Goal: Task Accomplishment & Management: Manage account settings

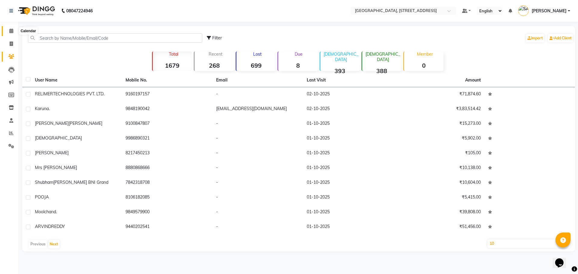
click at [13, 30] on icon at bounding box center [11, 31] width 4 height 5
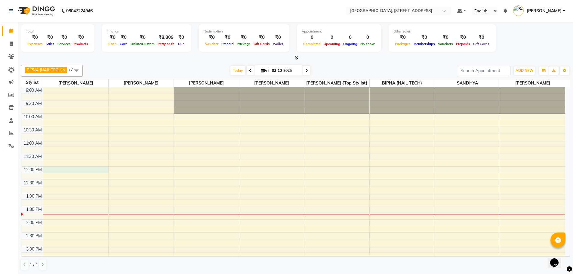
click at [51, 167] on div "9:00 AM 9:30 AM 10:00 AM 10:30 AM 11:00 AM 11:30 AM 12:00 PM 12:30 PM 1:00 PM 1…" at bounding box center [293, 272] width 544 height 370
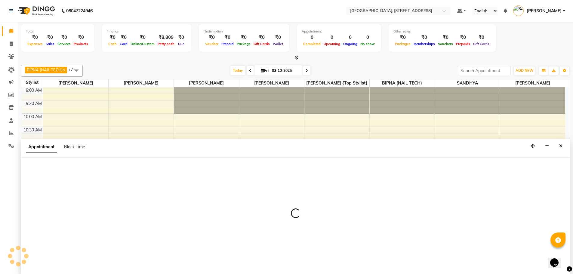
scroll to position [0, 0]
select select "50905"
select select "720"
select select "tentative"
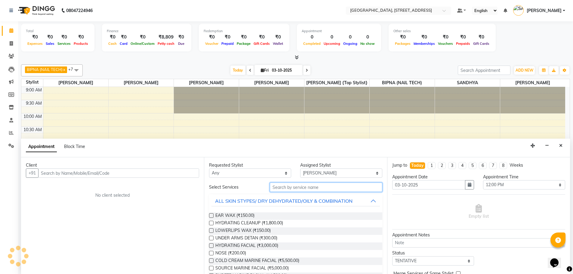
click at [299, 185] on input "text" at bounding box center [326, 187] width 113 height 9
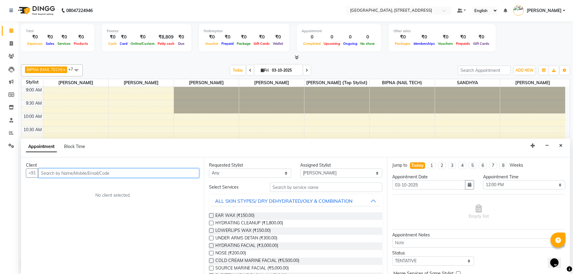
click at [97, 174] on input "text" at bounding box center [118, 173] width 161 height 9
click at [94, 196] on ngb-highlight "6303254602" at bounding box center [80, 196] width 30 height 6
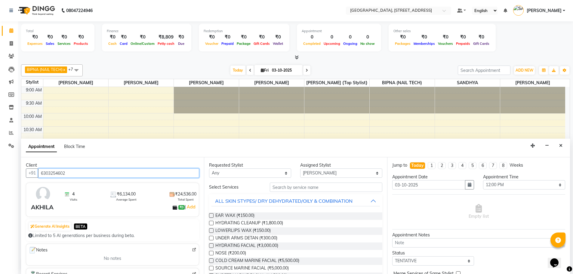
type input "6303254602"
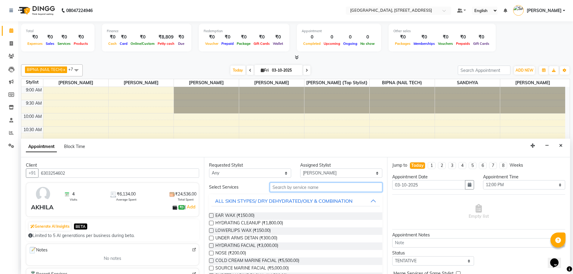
click at [304, 185] on input "text" at bounding box center [326, 187] width 113 height 9
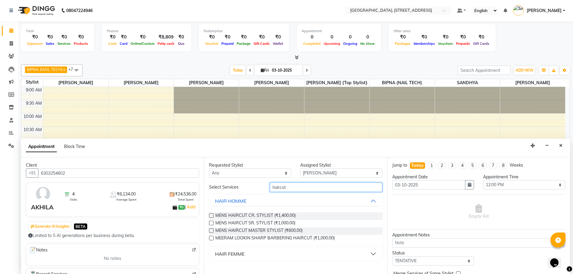
type input "haircut"
click at [374, 252] on button "HAIR FEMME" at bounding box center [296, 254] width 168 height 11
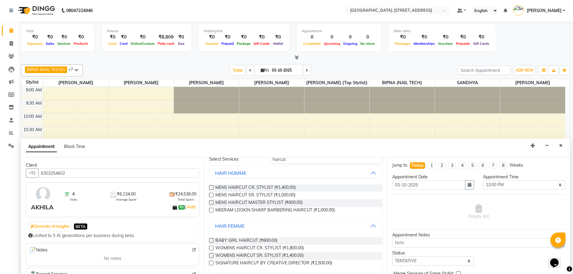
scroll to position [31, 0]
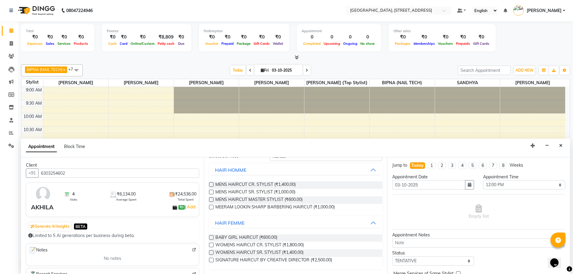
click at [212, 243] on label at bounding box center [211, 245] width 5 height 5
click at [212, 244] on input "checkbox" at bounding box center [211, 246] width 4 height 4
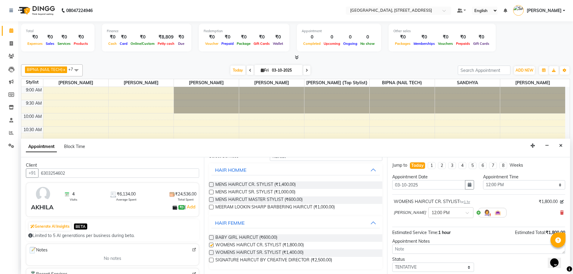
checkbox input "false"
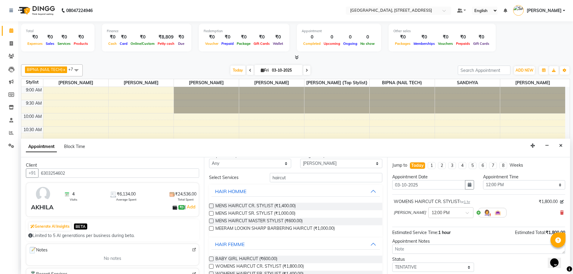
scroll to position [0, 0]
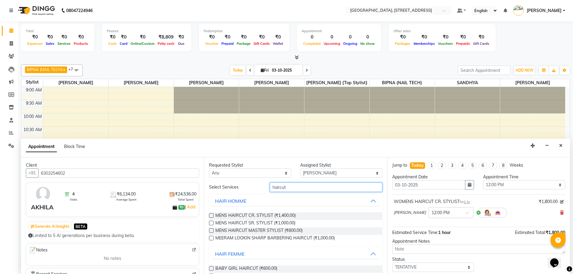
click at [284, 186] on input "haircut" at bounding box center [326, 187] width 113 height 9
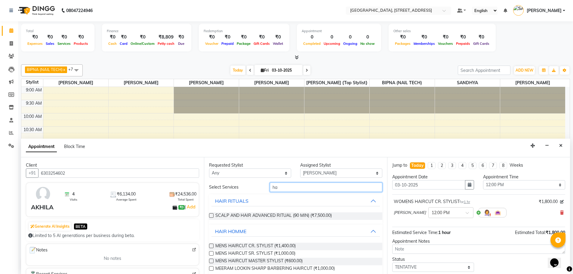
type input "h"
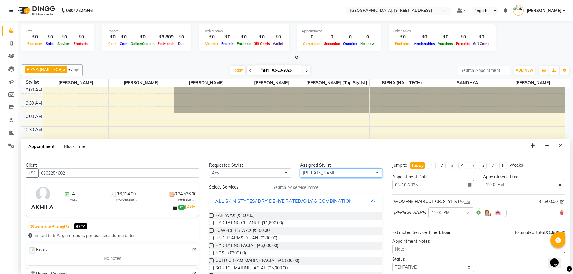
click at [329, 171] on select "Select ACCOUNTS BIPNA (NAIL TECH) ERIN CHONGLOI {Top stylist} Floor use HARI MA…" at bounding box center [341, 173] width 82 height 9
select select "87930"
click at [300, 169] on select "Select ACCOUNTS BIPNA (NAIL TECH) ERIN CHONGLOI {Top stylist} Floor use HARI MA…" at bounding box center [341, 173] width 82 height 9
click at [316, 188] on input "text" at bounding box center [326, 187] width 113 height 9
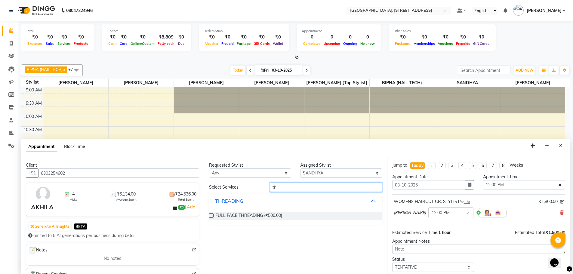
type input "t"
type input "eyebrow"
click at [212, 216] on label at bounding box center [211, 215] width 5 height 5
click at [212, 216] on input "checkbox" at bounding box center [211, 216] width 4 height 4
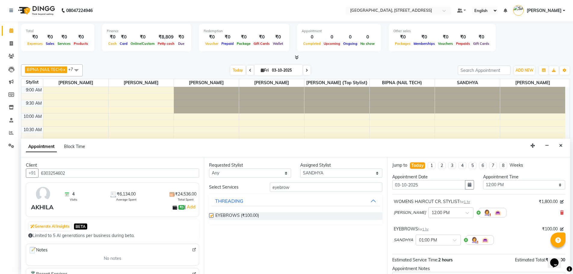
checkbox input "false"
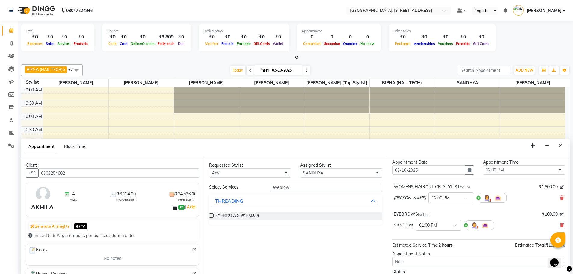
scroll to position [63, 0]
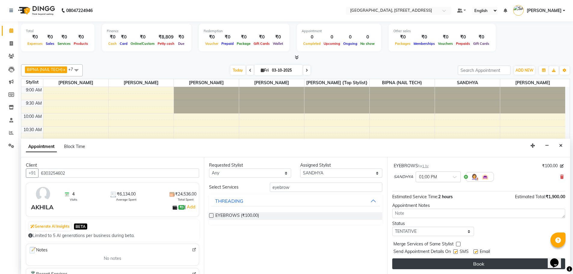
click at [481, 267] on button "Book" at bounding box center [478, 263] width 173 height 11
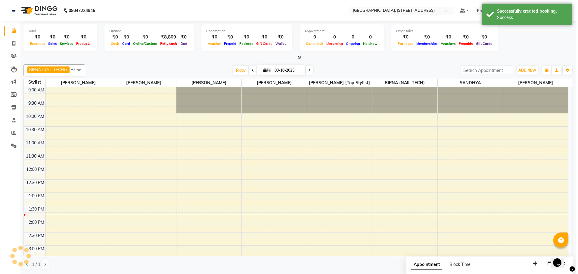
scroll to position [0, 0]
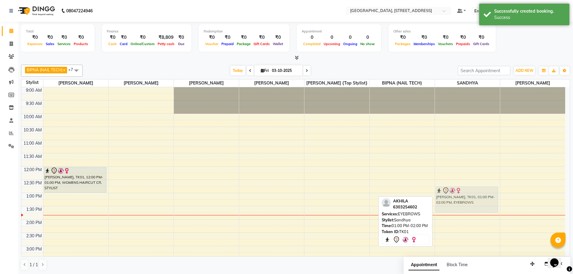
drag, startPoint x: 468, startPoint y: 196, endPoint x: 468, endPoint y: 187, distance: 9.1
click at [468, 187] on div "AKHILA, TK01, 01:00 PM-02:00 PM, EYEBROWS AKHILA, TK01, 01:00 PM-02:00 PM, EYEB…" at bounding box center [467, 272] width 65 height 370
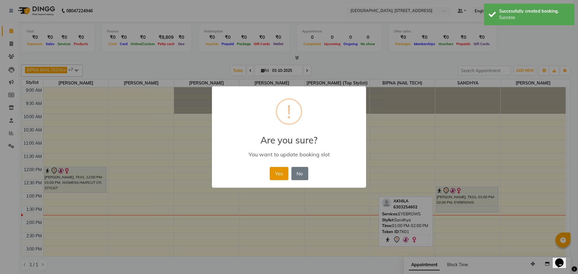
click at [279, 176] on button "Yes" at bounding box center [279, 173] width 18 height 13
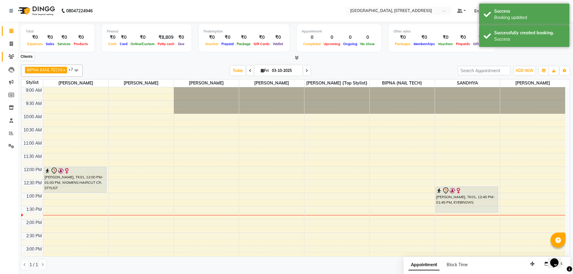
click at [12, 56] on icon at bounding box center [11, 56] width 6 height 5
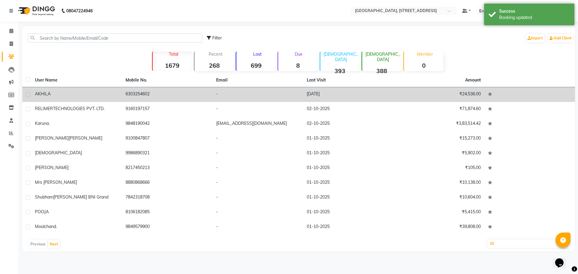
click at [136, 93] on td "6303254602" at bounding box center [167, 94] width 91 height 15
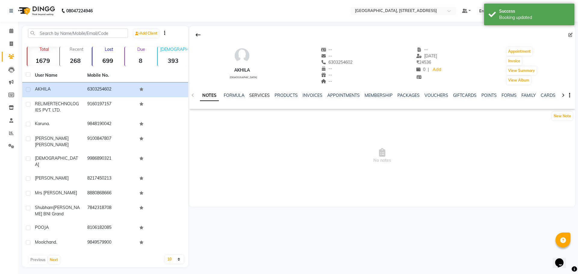
click at [255, 93] on link "SERVICES" at bounding box center [259, 95] width 20 height 5
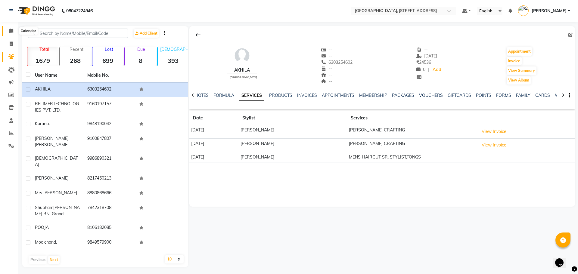
click at [9, 30] on icon at bounding box center [11, 31] width 4 height 5
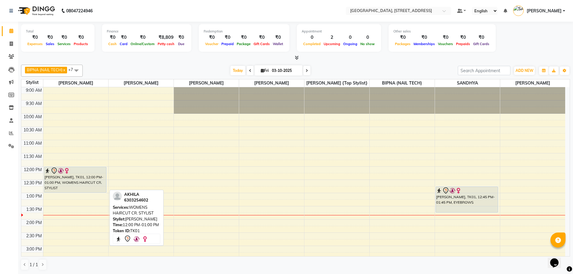
click at [83, 169] on div at bounding box center [76, 170] width 62 height 7
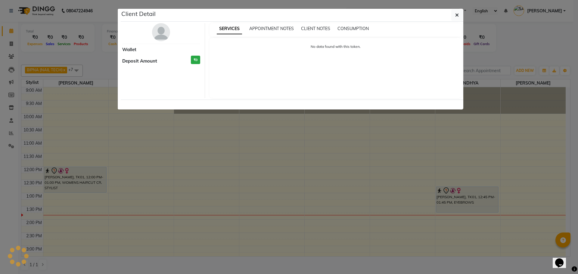
select select "7"
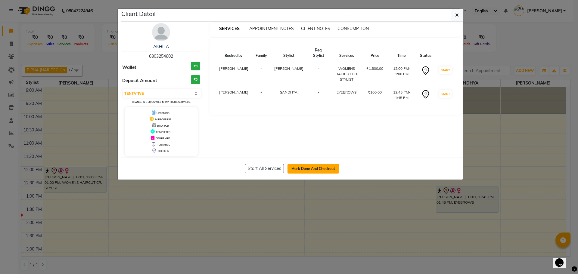
click at [333, 169] on button "Mark Done And Checkout" at bounding box center [312, 169] width 51 height 10
select select "service"
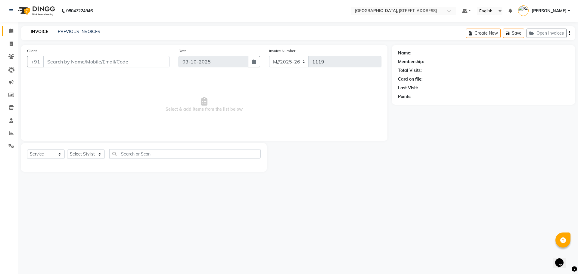
type input "6303254602"
select select "87930"
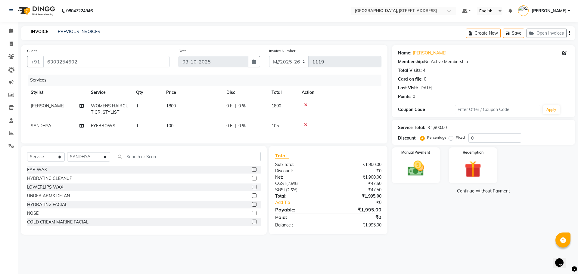
click at [449, 222] on div "Name: Akhila Membership: No Active Membership Total Visits: 4 Card on file: 0 L…" at bounding box center [485, 140] width 187 height 190
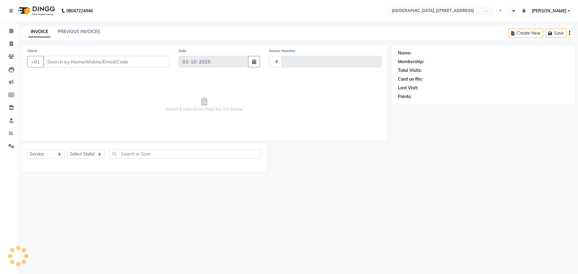
select select "service"
type input "1119"
select select "en"
select select "8062"
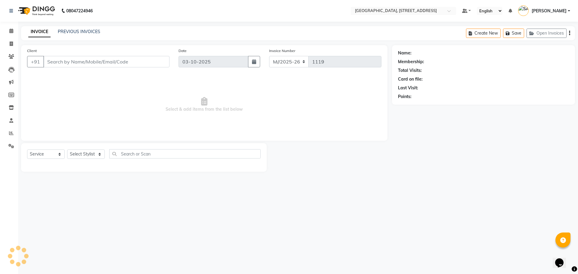
type input "6303254602"
select select "87930"
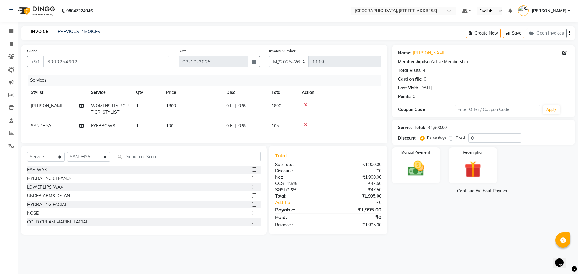
click at [412, 214] on div "Name: [PERSON_NAME] Membership: No Active Membership Total Visits: 4 Card on fi…" at bounding box center [485, 140] width 187 height 190
click at [438, 212] on div "Name: [PERSON_NAME] Membership: No Active Membership Total Visits: 4 Card on fi…" at bounding box center [485, 140] width 187 height 190
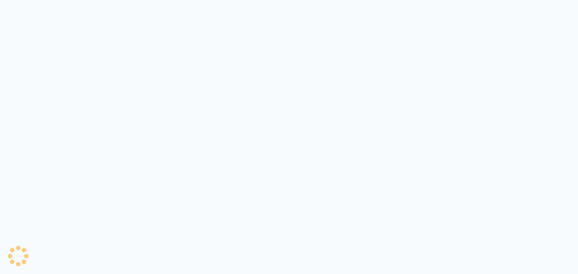
select select "service"
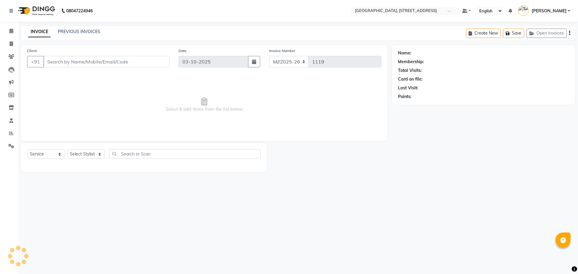
type input "6303254602"
select select "87930"
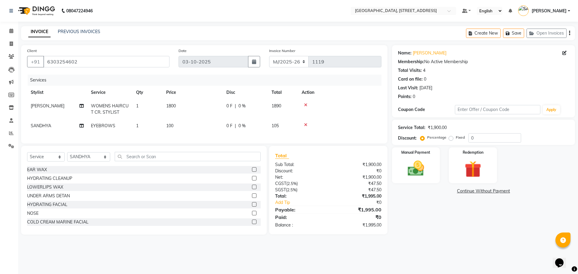
click at [416, 226] on div "Name: Akhila Membership: No Active Membership Total Visits: 4 Card on file: 0 L…" at bounding box center [485, 140] width 187 height 190
click at [429, 226] on div "Name: Akhila Membership: No Active Membership Total Visits: 4 Card on file: 0 L…" at bounding box center [485, 140] width 187 height 190
click at [59, 161] on select "Select Service Product Membership Package Voucher Prepaid Gift Card" at bounding box center [46, 156] width 38 height 9
select select "product"
click at [27, 157] on select "Select Service Product Membership Package Voucher Prepaid Gift Card" at bounding box center [46, 156] width 38 height 9
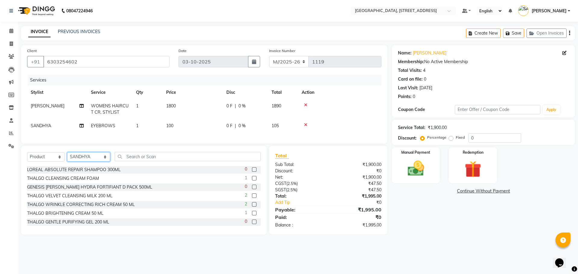
click at [91, 161] on select "Select Stylist ACCOUNTS BIPNA (NAIL TECH) ERIN CHONGLOI {Top stylist} Floor use…" at bounding box center [88, 156] width 43 height 9
select select "50905"
click at [67, 157] on select "Select Stylist ACCOUNTS BIPNA (NAIL TECH) ERIN CHONGLOI {Top stylist} Floor use…" at bounding box center [88, 156] width 43 height 9
click at [162, 161] on input "text" at bounding box center [188, 156] width 146 height 9
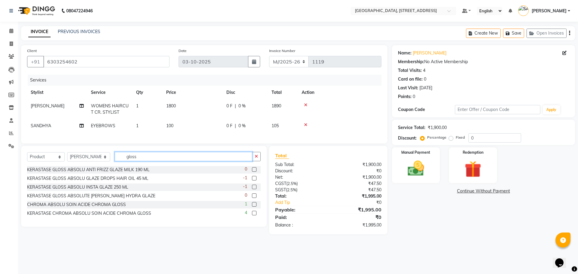
type input "gloss"
click at [254, 198] on label at bounding box center [254, 195] width 5 height 5
click at [254, 198] on input "checkbox" at bounding box center [254, 196] width 4 height 4
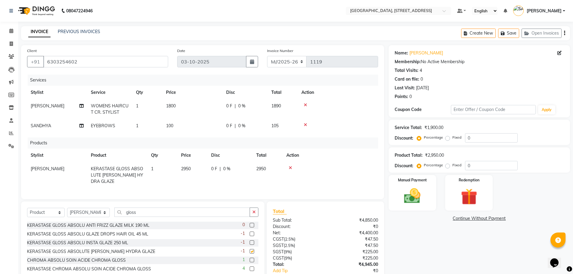
checkbox input "false"
click at [450, 246] on div "Name: Akhila Membership: No Active Membership Total Visits: 4 Card on file: 0 L…" at bounding box center [482, 174] width 186 height 258
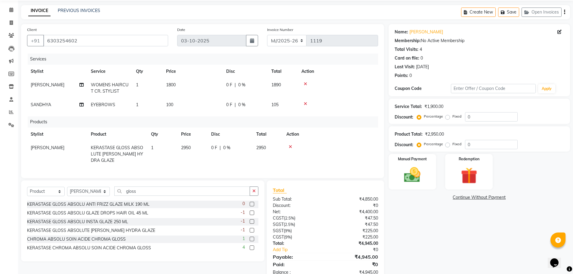
scroll to position [36, 0]
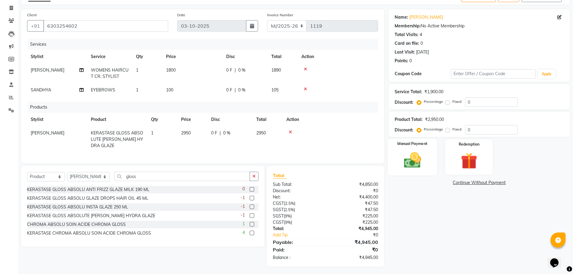
click at [418, 162] on img at bounding box center [413, 160] width 28 height 20
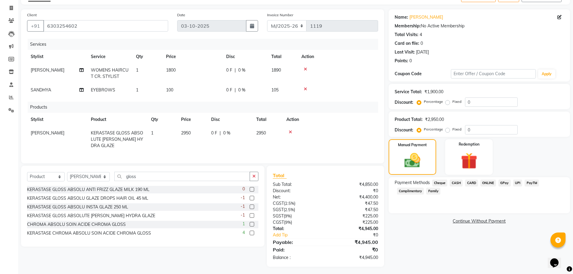
click at [471, 182] on span "CARD" at bounding box center [471, 183] width 13 height 7
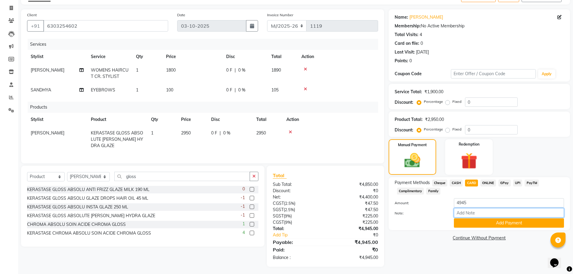
click at [461, 215] on input "Note:" at bounding box center [509, 212] width 110 height 9
type input "0568"
click at [462, 220] on button "Add Payment" at bounding box center [509, 222] width 110 height 9
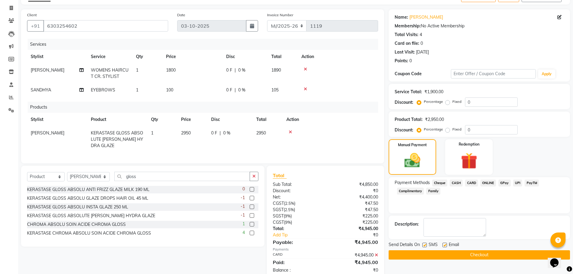
click at [462, 255] on button "Checkout" at bounding box center [479, 254] width 181 height 9
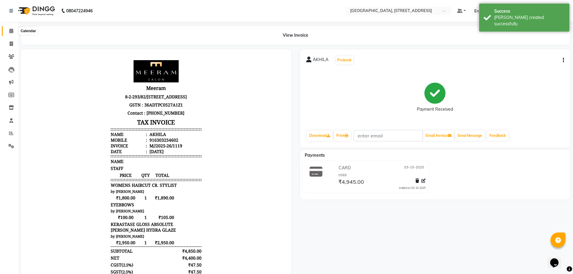
click at [10, 32] on icon at bounding box center [11, 31] width 4 height 5
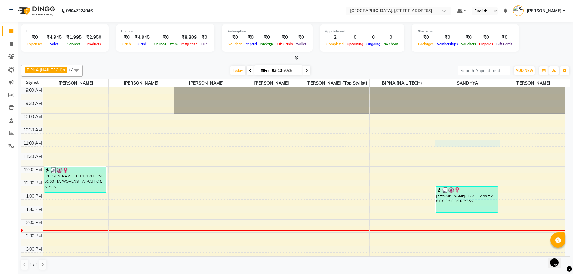
click at [457, 143] on div "9:00 AM 9:30 AM 10:00 AM 10:30 AM 11:00 AM 11:30 AM 12:00 PM 12:30 PM 1:00 PM 1…" at bounding box center [293, 272] width 544 height 370
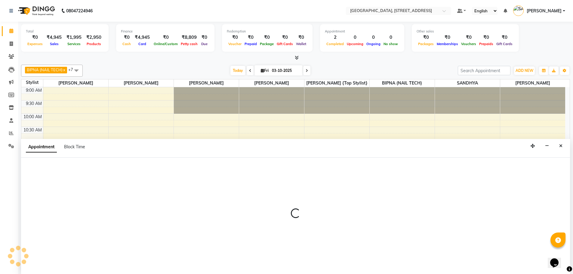
scroll to position [0, 0]
select select "87930"
select select "tentative"
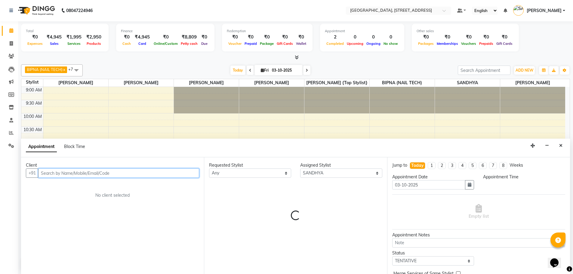
select select "660"
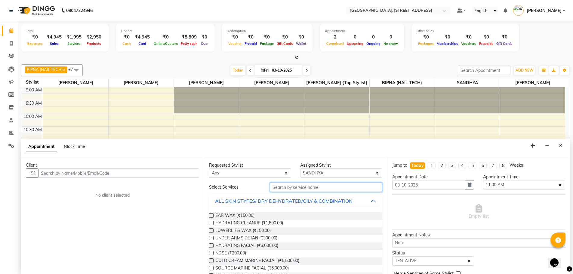
click at [299, 187] on input "text" at bounding box center [326, 187] width 113 height 9
click at [563, 144] on button "Close" at bounding box center [561, 145] width 9 height 9
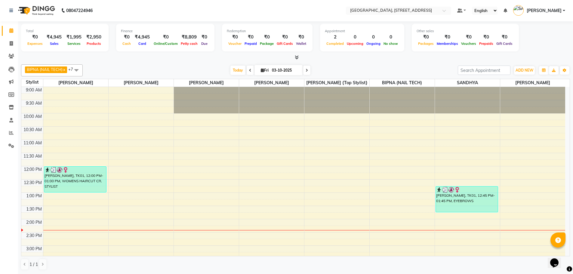
click at [315, 200] on div "9:00 AM 9:30 AM 10:00 AM 10:30 AM 11:00 AM 11:30 AM 12:00 PM 12:30 PM 1:00 PM 1…" at bounding box center [293, 272] width 544 height 370
select select "73209"
select select "tentative"
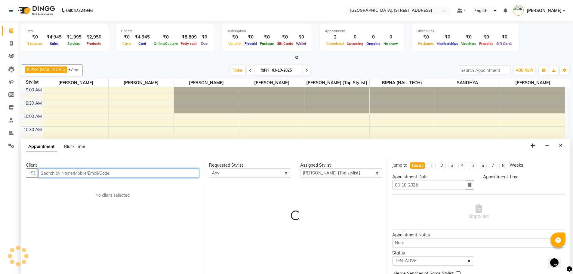
select select "795"
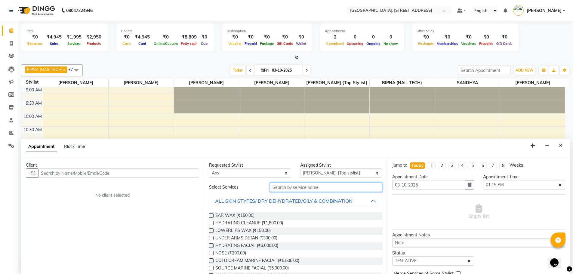
click at [289, 188] on input "text" at bounding box center [326, 187] width 113 height 9
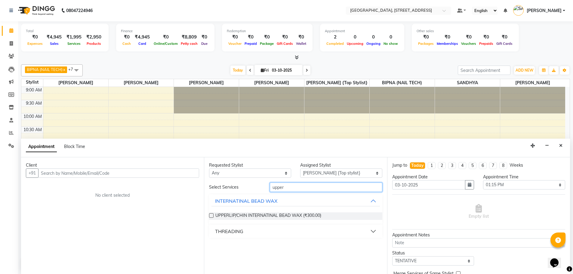
type input "upper"
click at [247, 230] on button "THREADING" at bounding box center [296, 231] width 168 height 11
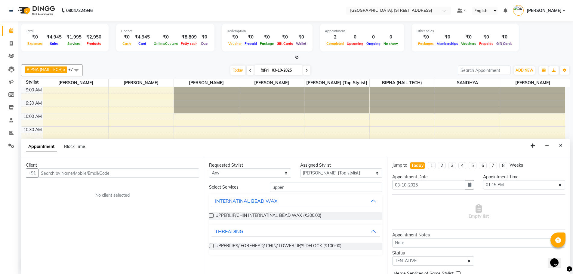
click at [210, 244] on label at bounding box center [211, 246] width 5 height 5
click at [210, 245] on input "checkbox" at bounding box center [211, 247] width 4 height 4
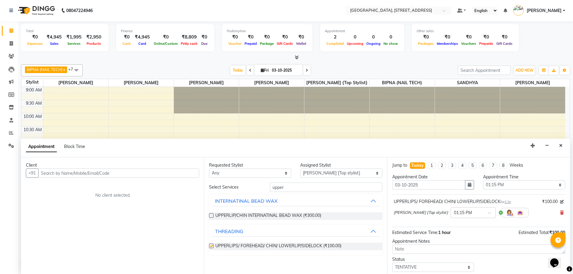
checkbox input "false"
click at [144, 175] on input "text" at bounding box center [118, 173] width 161 height 9
click at [112, 174] on input "text" at bounding box center [118, 173] width 161 height 9
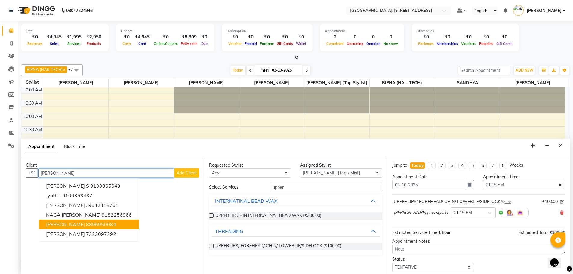
click at [100, 226] on button "JYOTHI 8896950084" at bounding box center [89, 225] width 100 height 10
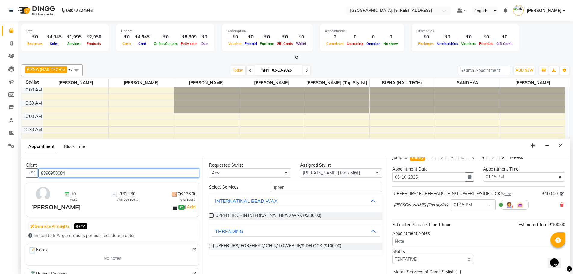
scroll to position [36, 0]
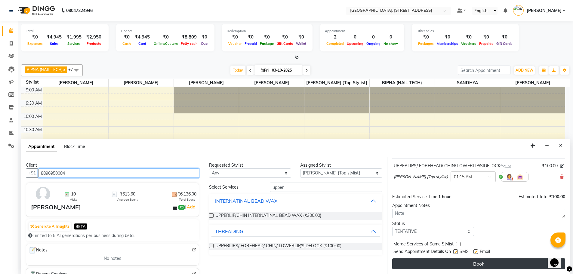
type input "8896950084"
click at [424, 262] on button "Book" at bounding box center [478, 263] width 173 height 11
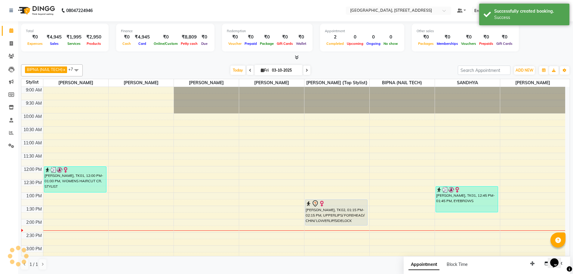
scroll to position [0, 0]
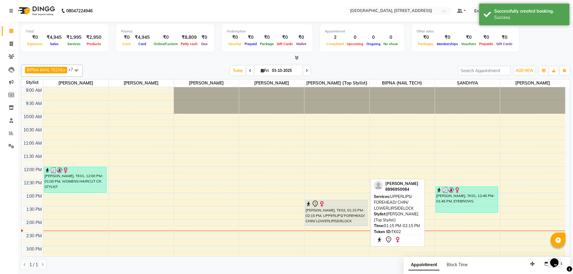
click at [351, 203] on div at bounding box center [337, 203] width 62 height 7
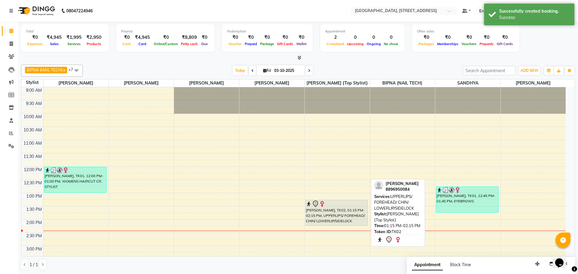
select select "7"
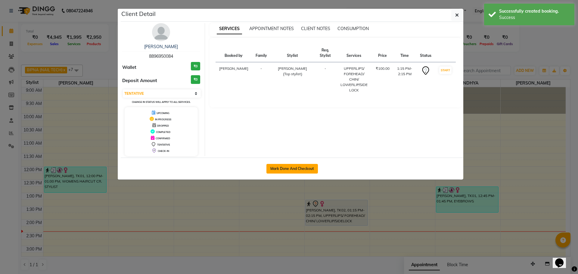
click at [292, 166] on button "Mark Done And Checkout" at bounding box center [291, 169] width 51 height 10
select select "service"
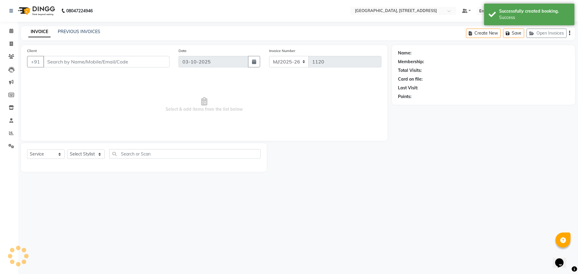
type input "8896950084"
select select "73209"
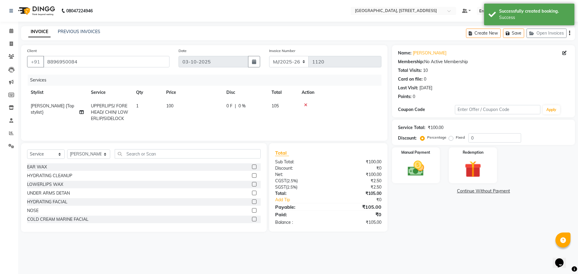
click at [432, 234] on main "INVOICE PREVIOUS INVOICES Create New Save Open Invoices Client +91 8896950084 D…" at bounding box center [298, 133] width 560 height 215
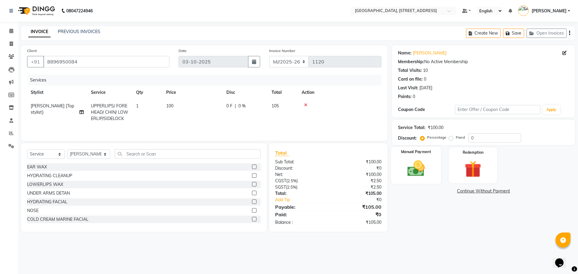
click at [414, 164] on img at bounding box center [416, 169] width 28 height 20
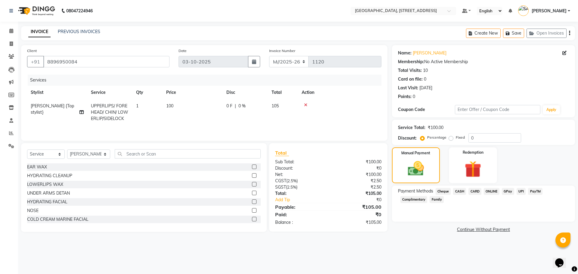
click at [534, 193] on span "PayTM" at bounding box center [535, 191] width 14 height 7
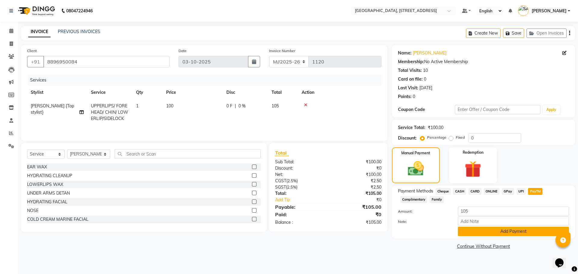
click at [475, 230] on button "Add Payment" at bounding box center [513, 231] width 111 height 9
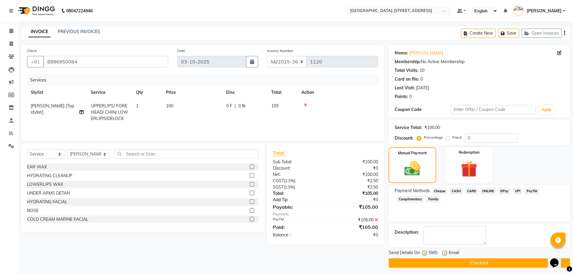
click at [278, 199] on link "Add Tip" at bounding box center [301, 200] width 66 height 6
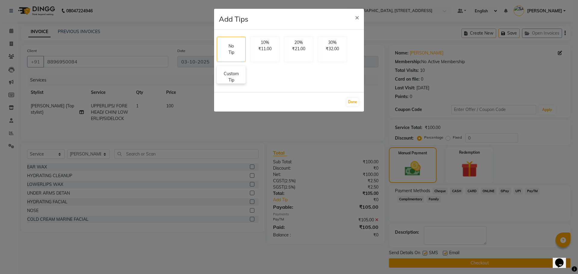
click at [232, 73] on p "Custom Tip" at bounding box center [231, 77] width 21 height 13
select select "73209"
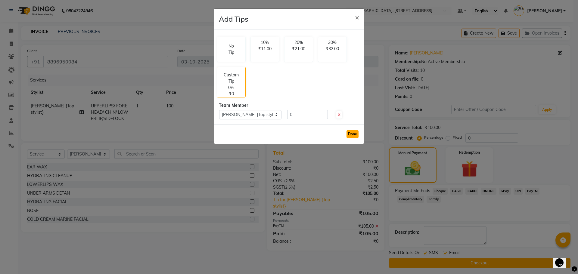
click at [352, 133] on button "Done" at bounding box center [352, 134] width 12 height 8
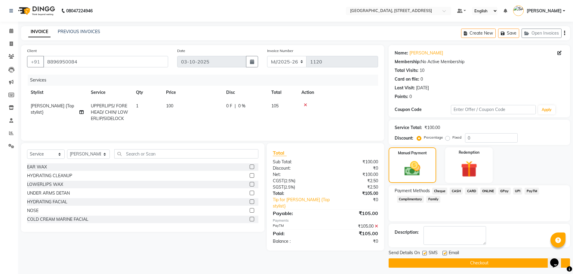
click at [421, 259] on button "Checkout" at bounding box center [479, 262] width 181 height 9
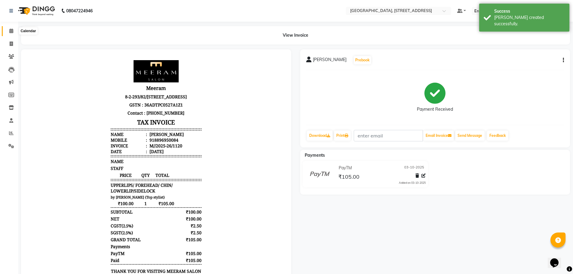
click at [12, 34] on span at bounding box center [11, 31] width 11 height 7
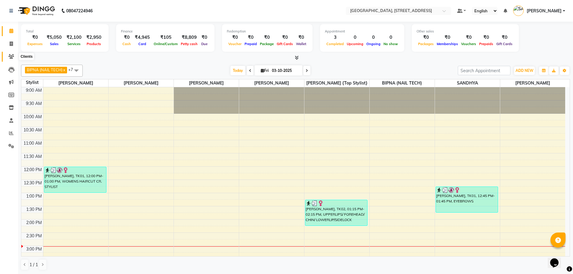
click at [11, 56] on icon at bounding box center [11, 56] width 6 height 5
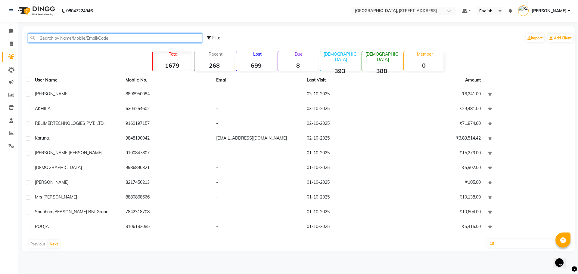
click at [76, 36] on input "text" at bounding box center [115, 37] width 174 height 9
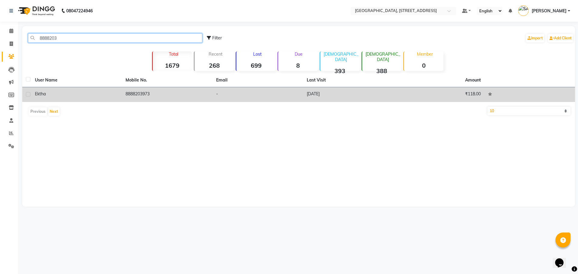
type input "8888203"
click at [79, 97] on div "ektha" at bounding box center [76, 94] width 83 height 6
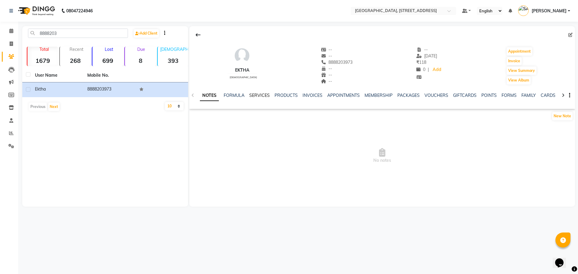
click at [258, 94] on link "SERVICES" at bounding box center [259, 95] width 20 height 5
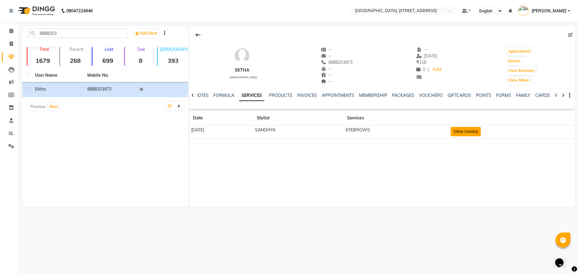
click at [478, 133] on button "View Invoice" at bounding box center [465, 131] width 30 height 9
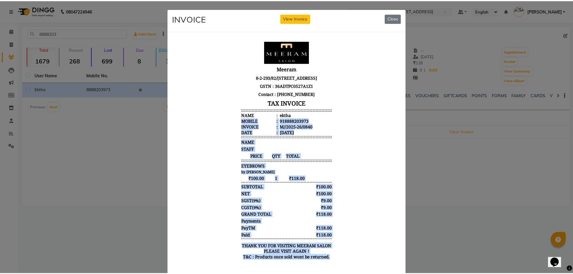
scroll to position [21, 0]
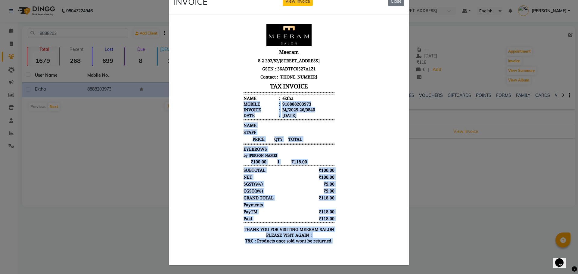
drag, startPoint x: 337, startPoint y: 220, endPoint x: 360, endPoint y: 171, distance: 54.6
click at [335, 252] on html "Meeram 8-2-293/82/A/733/GF Plot No. 733, Mohans Plaza Road Number 36, Jubilee H…" at bounding box center [289, 135] width 230 height 233
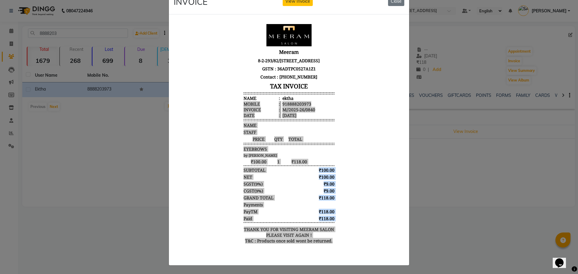
click at [498, 188] on ngb-modal-window "INVOICE View Invoice Close" at bounding box center [289, 137] width 578 height 274
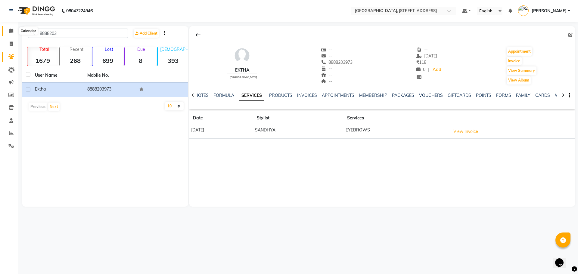
click at [11, 29] on icon at bounding box center [11, 31] width 4 height 5
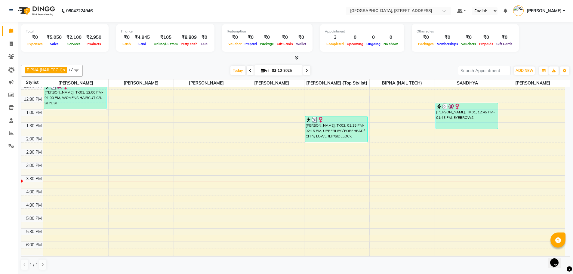
scroll to position [82, 0]
click at [451, 141] on div "9:00 AM 9:30 AM 10:00 AM 10:30 AM 11:00 AM 11:30 AM 12:00 PM 12:30 PM 1:00 PM 1…" at bounding box center [293, 190] width 544 height 370
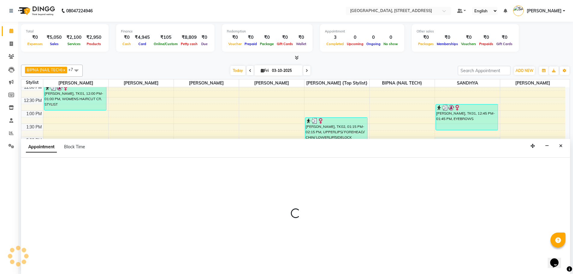
scroll to position [0, 0]
select select "87930"
select select "tentative"
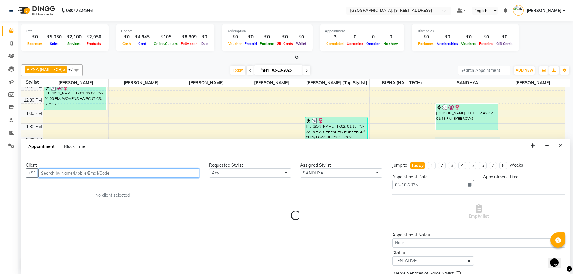
select select "840"
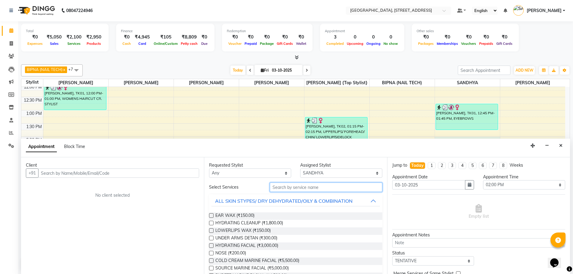
click at [286, 186] on input "text" at bounding box center [326, 187] width 113 height 9
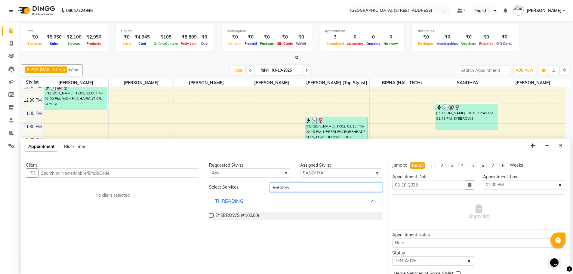
type input "eyebrow"
click at [210, 216] on label at bounding box center [211, 215] width 5 height 5
click at [210, 216] on input "checkbox" at bounding box center [211, 216] width 4 height 4
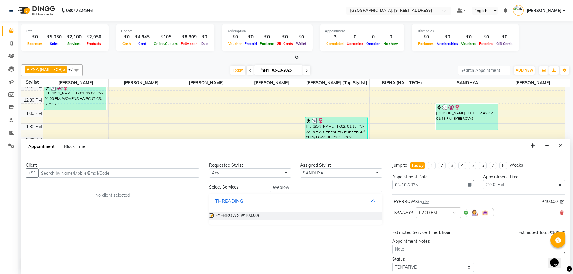
checkbox input "false"
click at [101, 175] on input "text" at bounding box center [118, 173] width 161 height 9
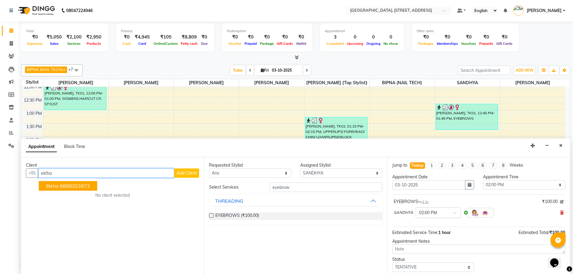
click at [88, 187] on ngb-highlight "8888203973" at bounding box center [75, 186] width 30 height 6
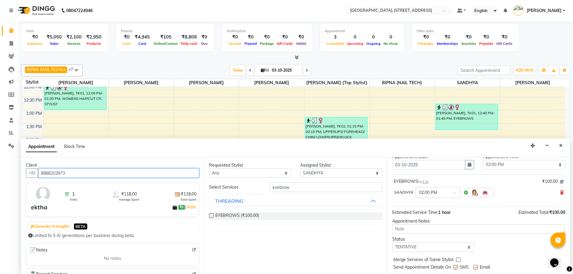
scroll to position [36, 0]
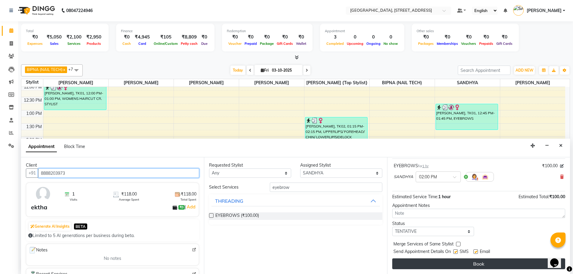
type input "8888203973"
click at [457, 263] on button "Book" at bounding box center [478, 263] width 173 height 11
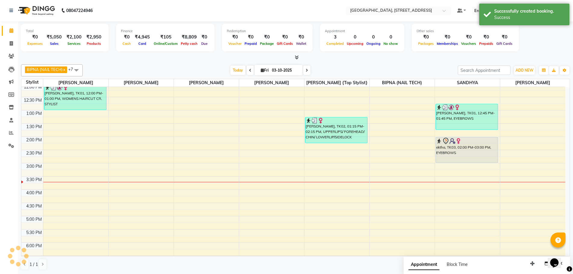
scroll to position [0, 0]
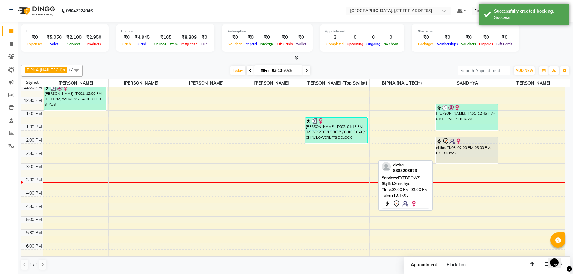
click at [467, 147] on div "ektha, TK03, 02:00 PM-03:00 PM, EYEBROWS" at bounding box center [467, 151] width 62 height 26
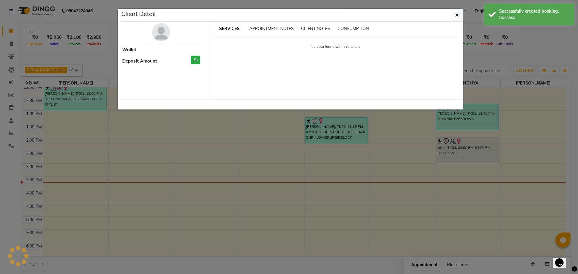
select select "7"
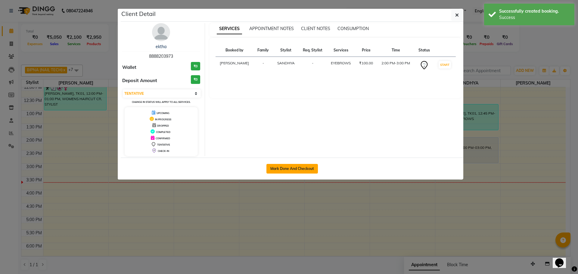
click at [301, 164] on button "Mark Done And Checkout" at bounding box center [291, 169] width 51 height 10
select select "service"
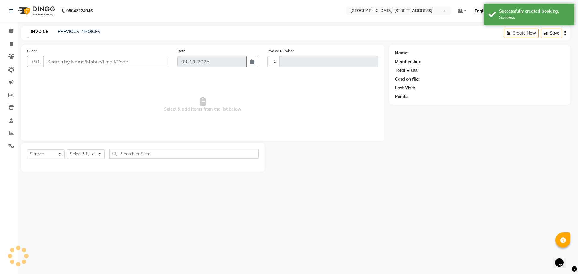
type input "1121"
select select "3"
select select "8062"
type input "8888203973"
select select "87930"
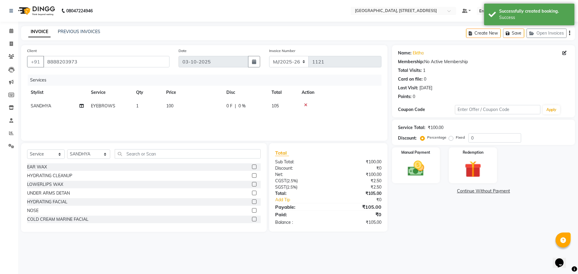
click at [452, 236] on main "INVOICE PREVIOUS INVOICES Create New Save Open Invoices Client +91 8888203973 D…" at bounding box center [298, 133] width 560 height 215
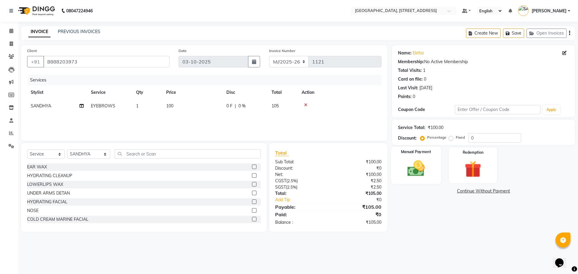
click at [416, 161] on img at bounding box center [416, 169] width 28 height 20
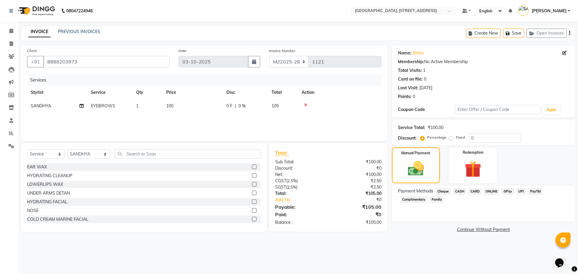
click at [537, 191] on span "PayTM" at bounding box center [535, 191] width 14 height 7
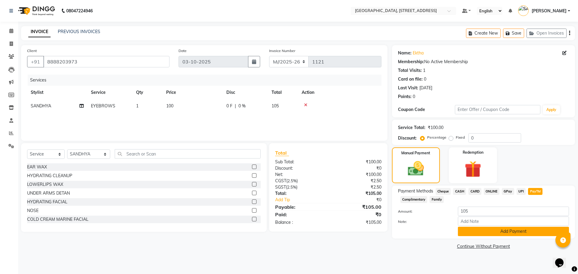
click at [519, 234] on button "Add Payment" at bounding box center [513, 231] width 111 height 9
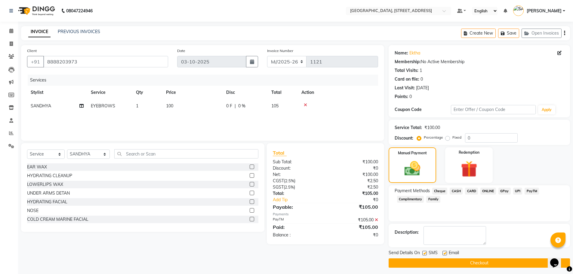
click at [477, 264] on button "Checkout" at bounding box center [479, 262] width 181 height 9
